Goal: Task Accomplishment & Management: Use online tool/utility

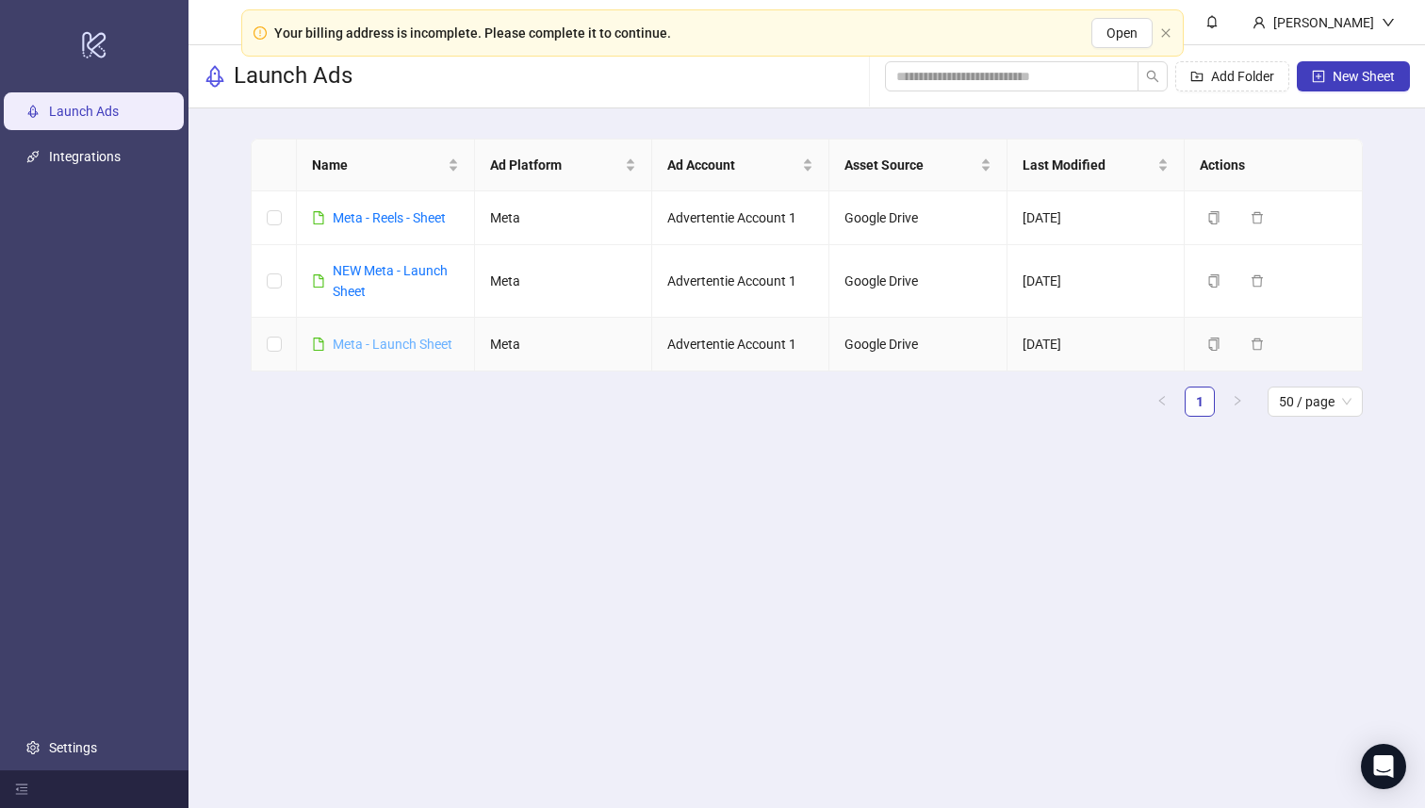
click at [394, 346] on link "Meta - Launch Sheet" at bounding box center [393, 344] width 120 height 15
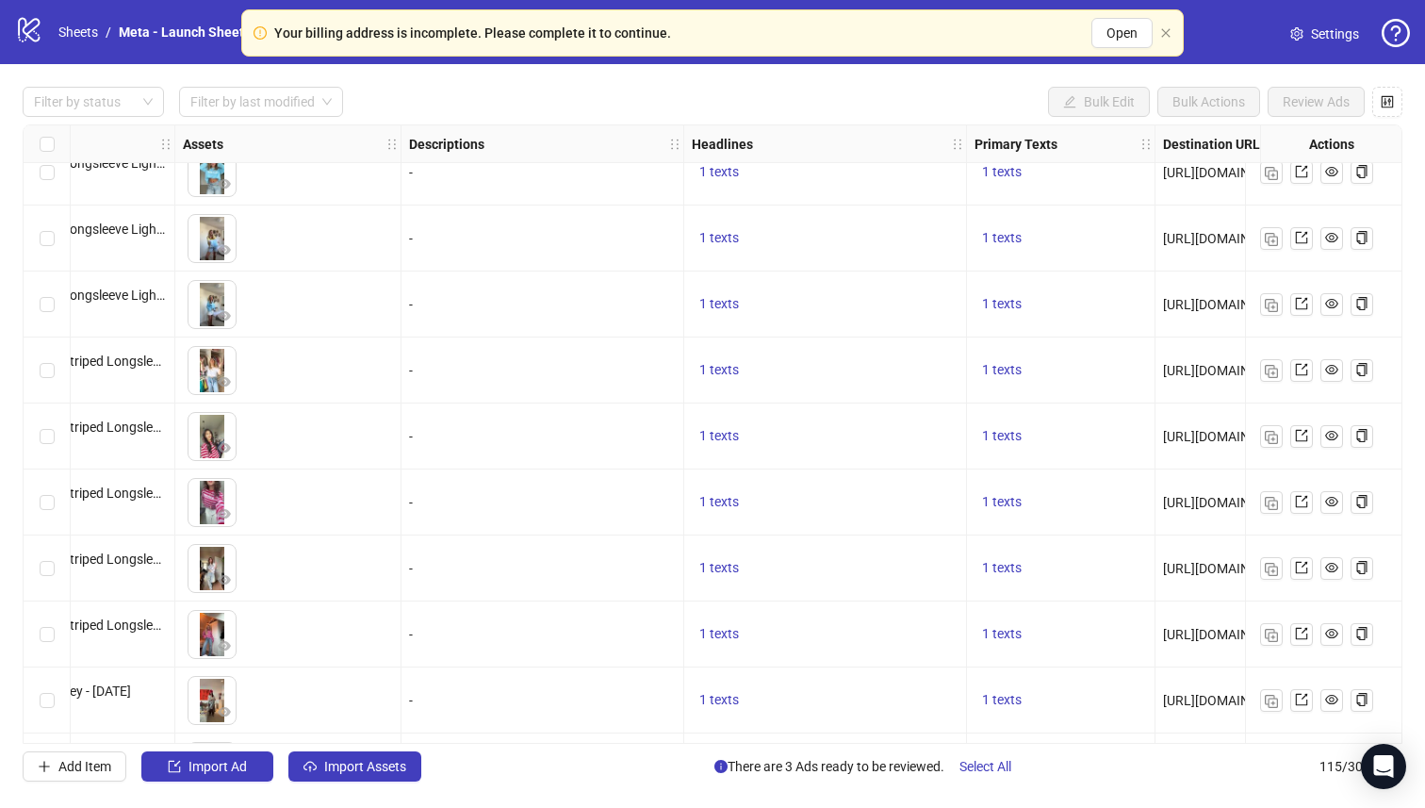
scroll to position [90, 703]
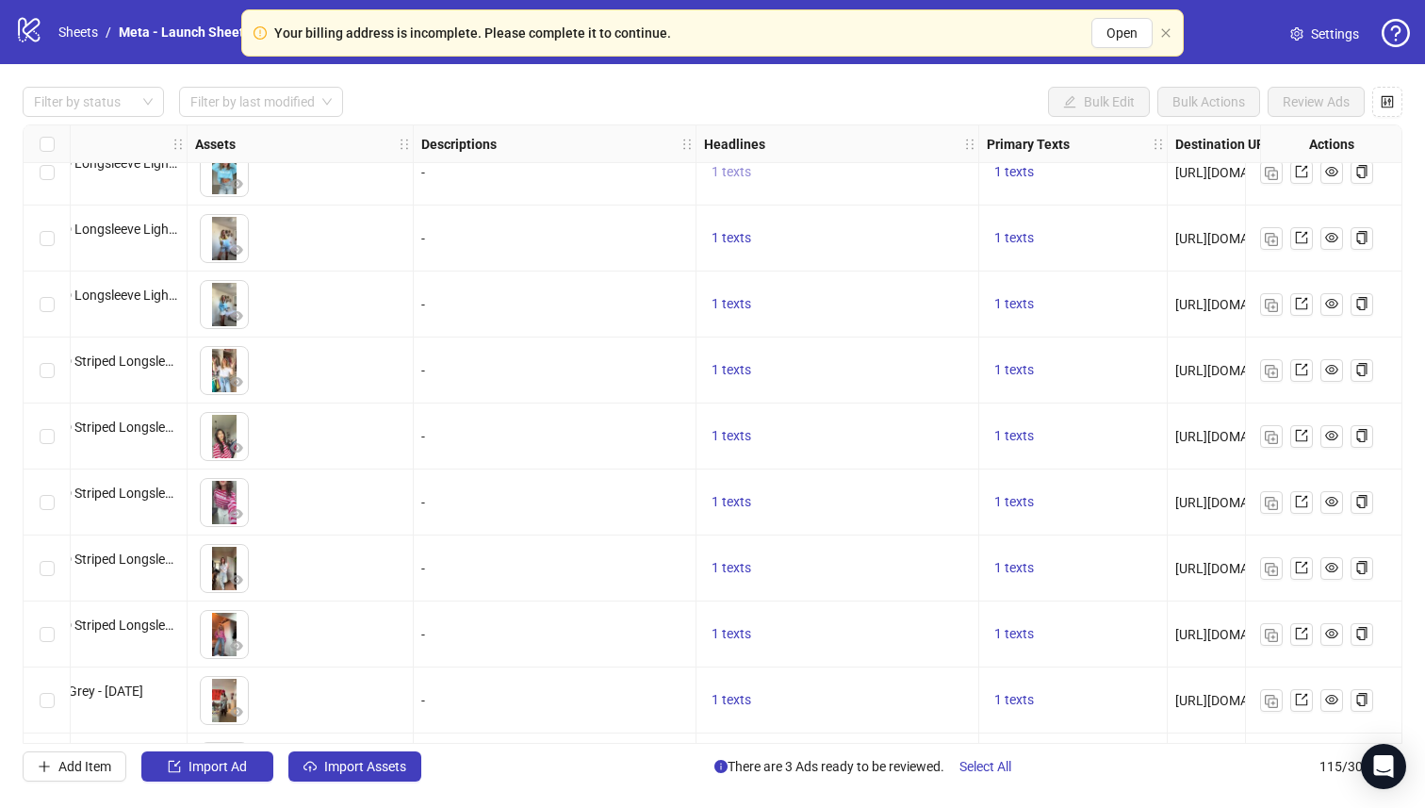
click at [733, 165] on span "1 texts" at bounding box center [732, 171] width 40 height 15
click at [1026, 242] on span "1 texts" at bounding box center [1014, 237] width 40 height 15
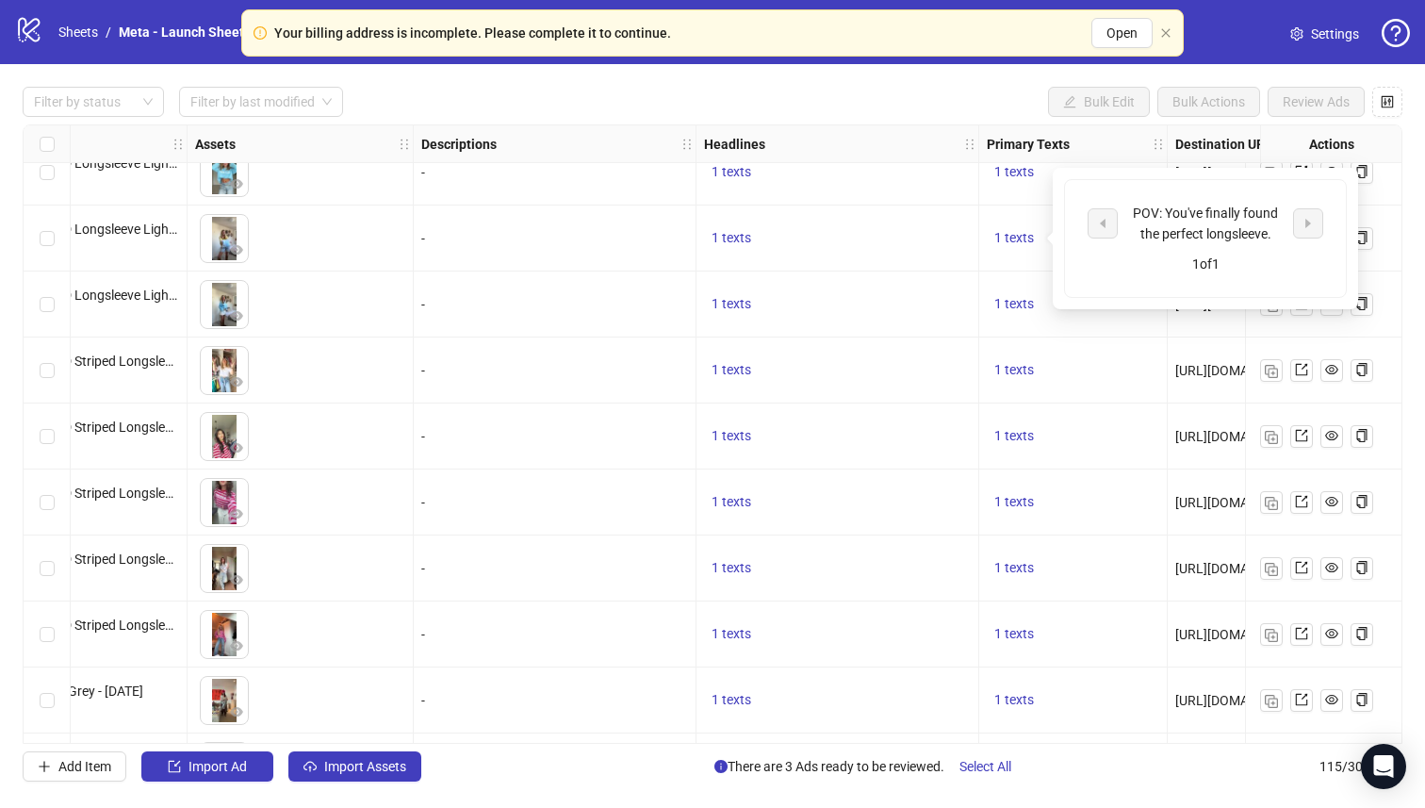
click at [916, 237] on div "1 texts" at bounding box center [837, 238] width 267 height 23
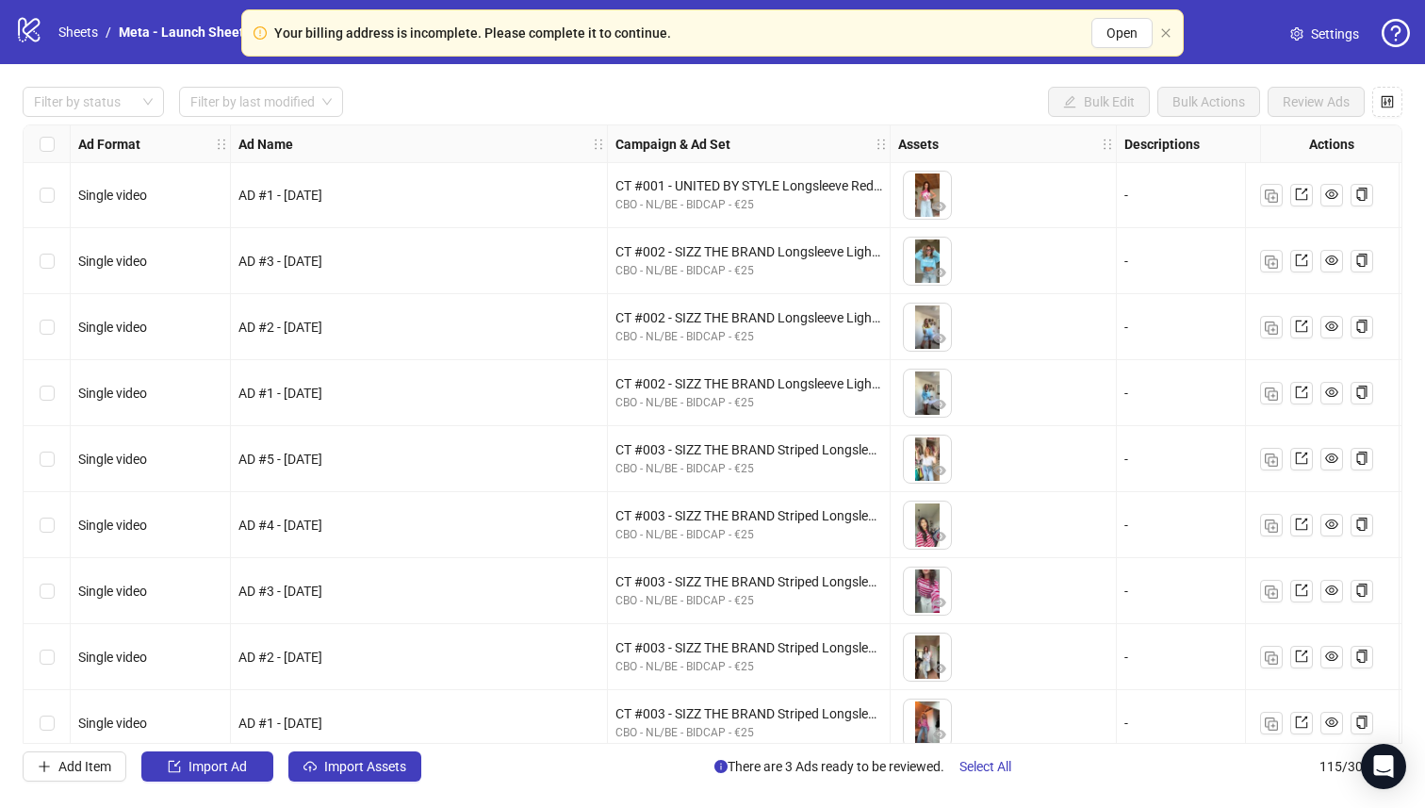
scroll to position [0, 0]
click at [5, 27] on div "logo/logo-mobile Sheets / Meta - Launch Sheet Settings" at bounding box center [712, 32] width 1425 height 64
click at [36, 33] on icon at bounding box center [29, 30] width 22 height 25
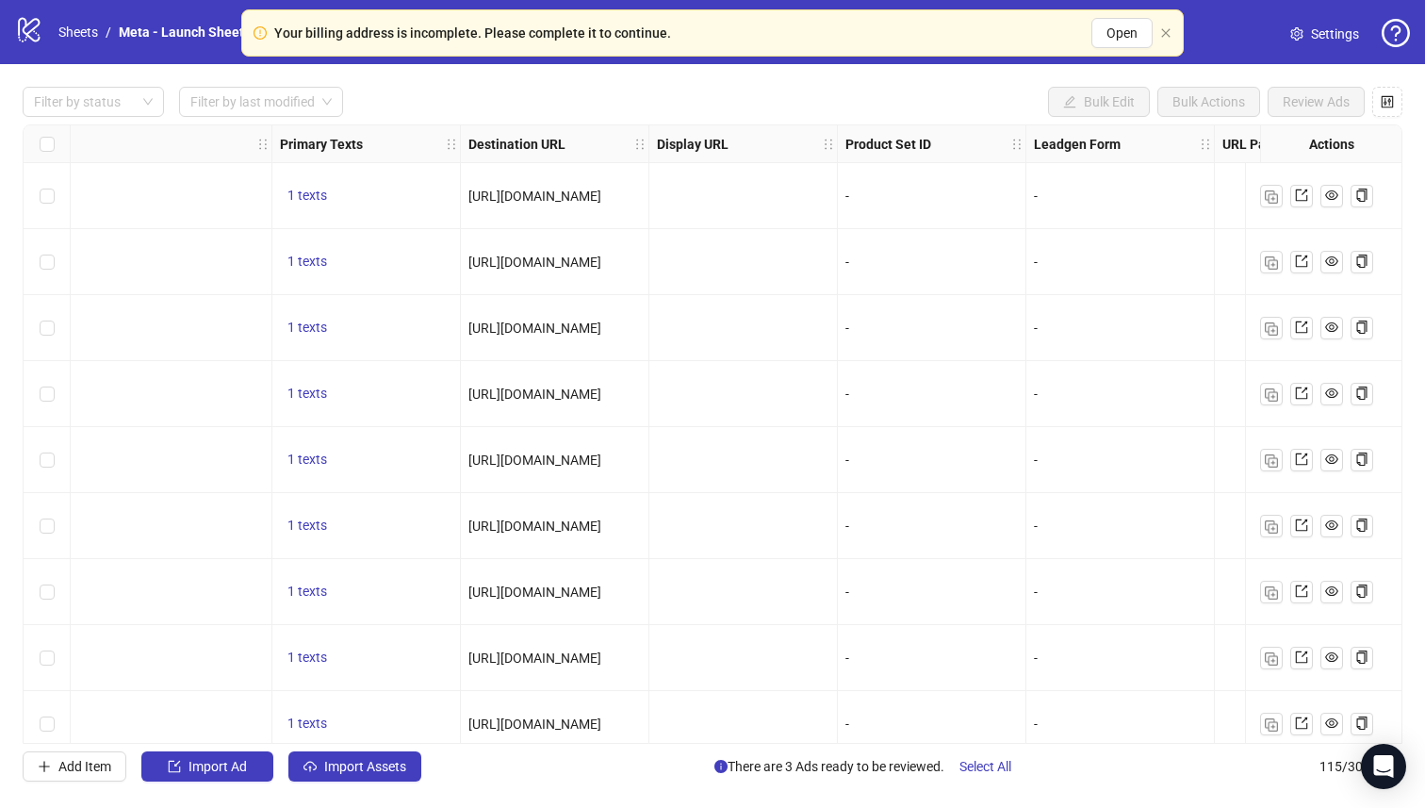
scroll to position [0, 1539]
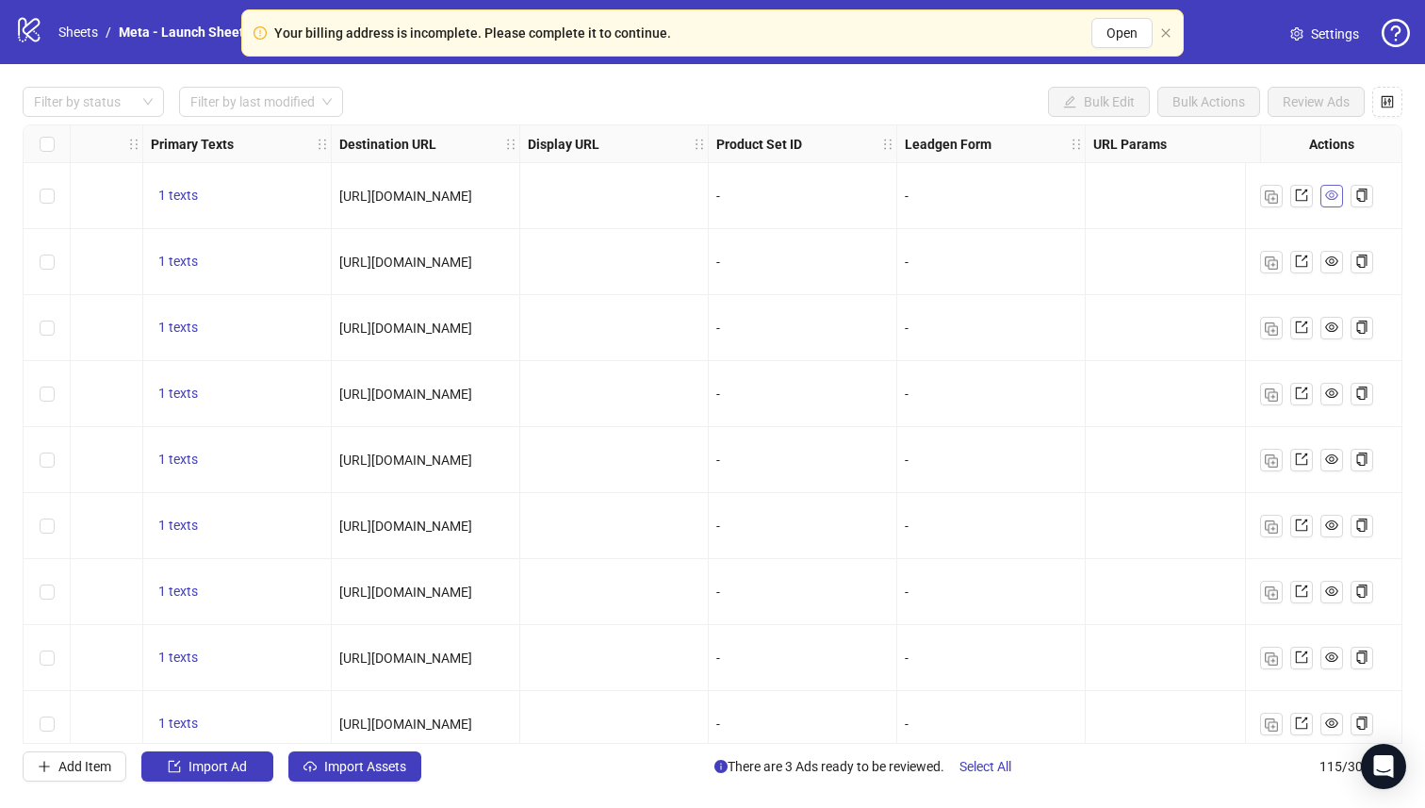
click at [1339, 196] on link at bounding box center [1332, 196] width 23 height 23
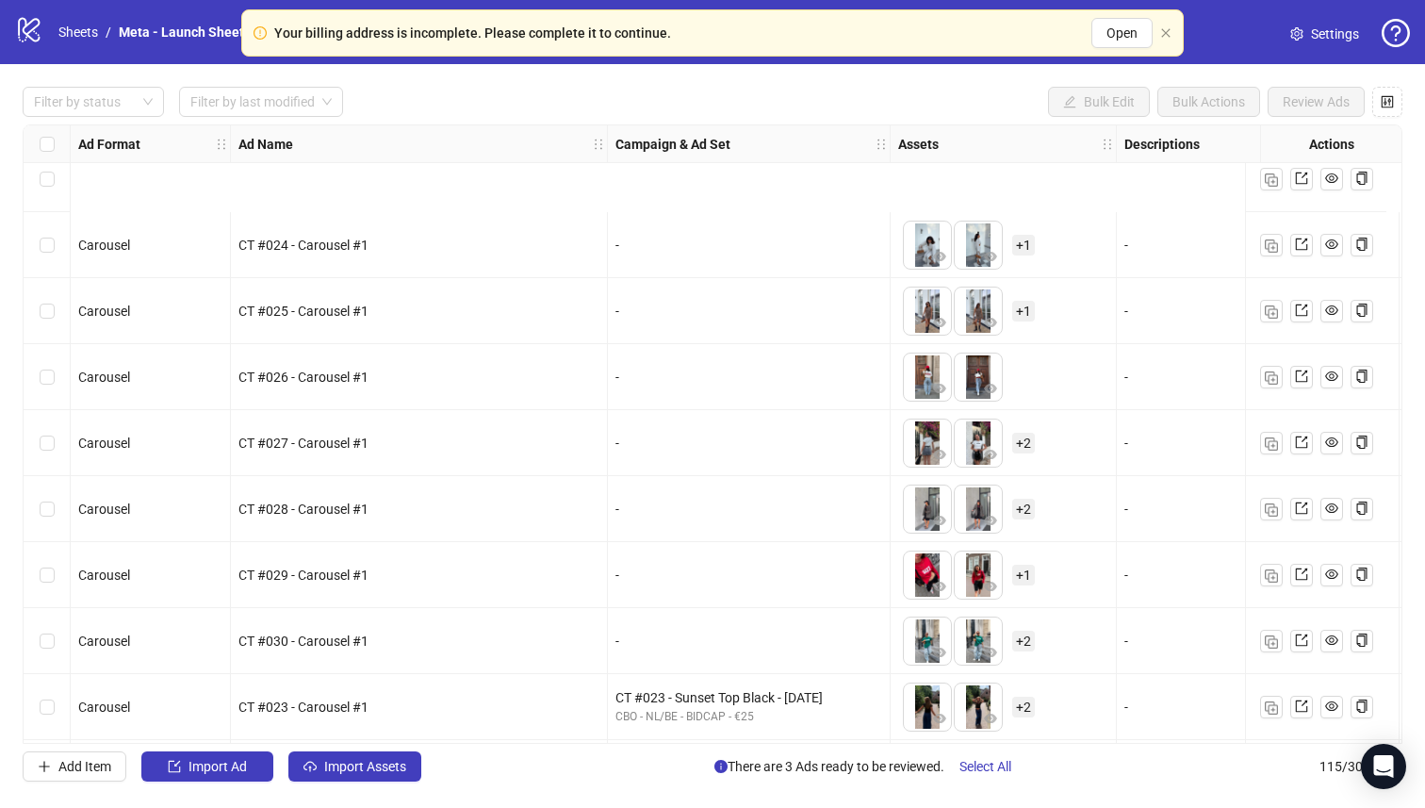
scroll to position [7016, 0]
